Goal: Information Seeking & Learning: Understand process/instructions

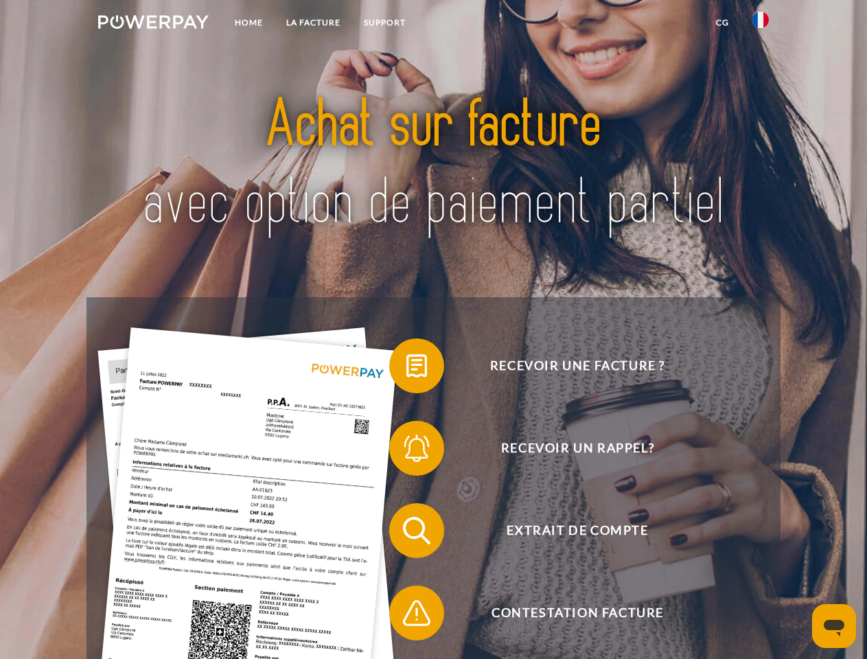
click at [153, 24] on img at bounding box center [153, 22] width 111 height 14
click at [761, 24] on img at bounding box center [760, 20] width 16 height 16
click at [722, 23] on link "CG" at bounding box center [722, 22] width 36 height 25
click at [406, 369] on span at bounding box center [396, 366] width 69 height 69
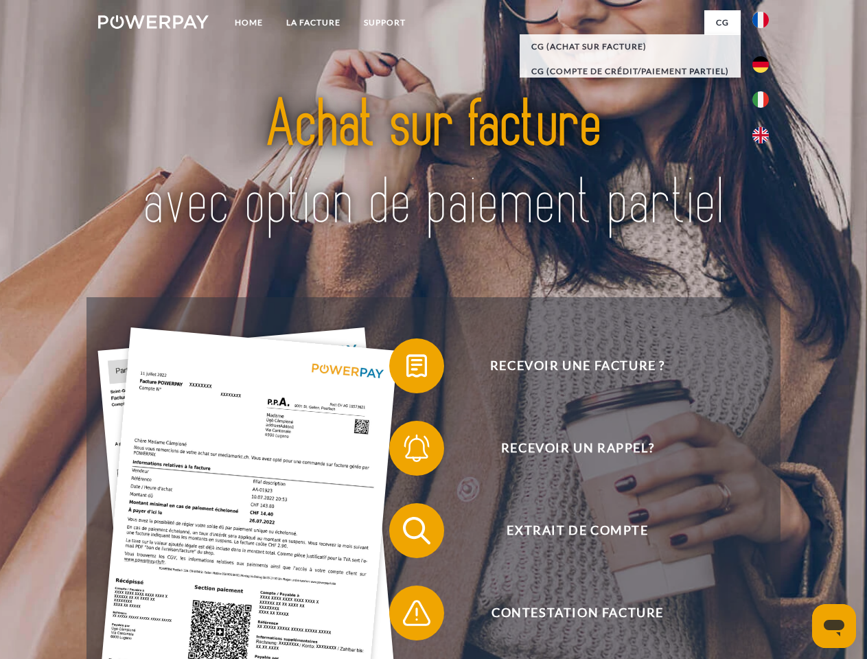
click at [406, 451] on div "Recevoir une facture ? Recevoir un rappel? Extrait de compte retour" at bounding box center [432, 571] width 693 height 549
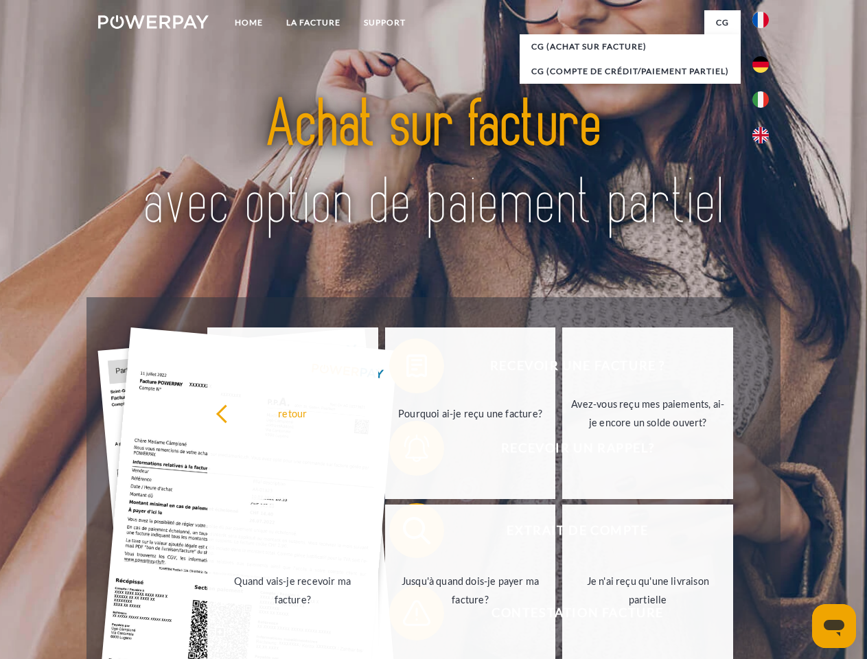
click at [406, 533] on link "Jusqu'à quand dois-je payer ma facture?" at bounding box center [470, 591] width 171 height 172
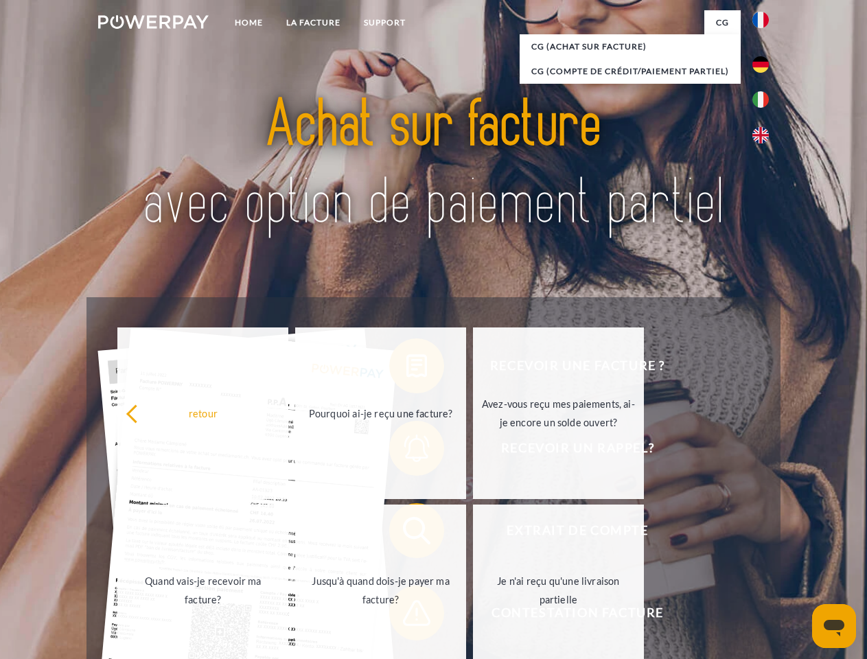
click at [406, 616] on span at bounding box center [396, 613] width 69 height 69
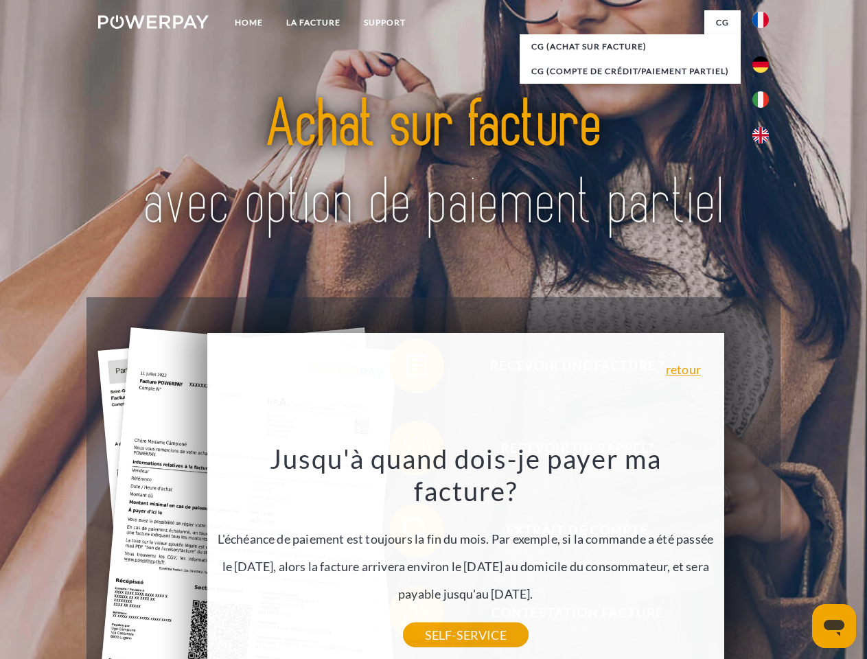
click at [834, 626] on icon "Ouvrir la fenêtre de messagerie" at bounding box center [834, 628] width 21 height 16
